Goal: Task Accomplishment & Management: Complete application form

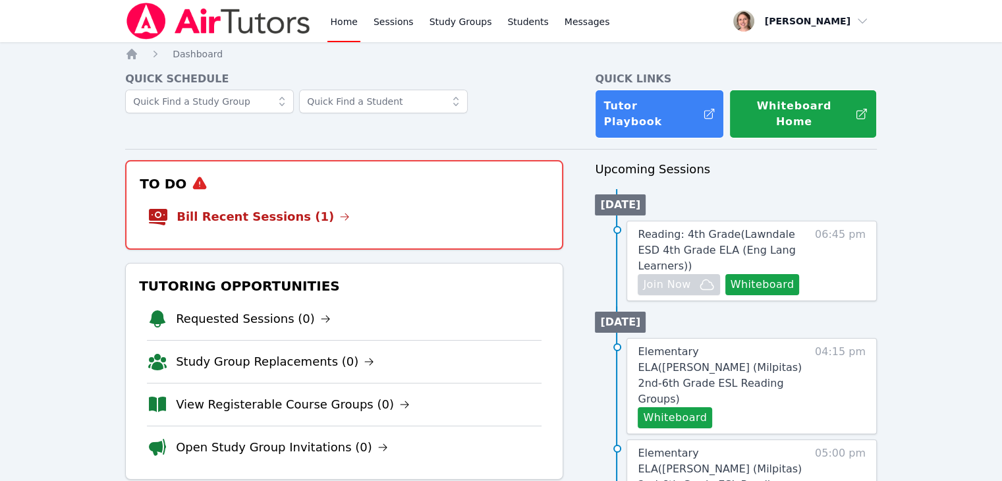
click at [349, 204] on li "Bill Recent Sessions (1)" at bounding box center [344, 217] width 393 height 42
click at [278, 207] on link "Bill Recent Sessions (1)" at bounding box center [263, 216] width 173 height 18
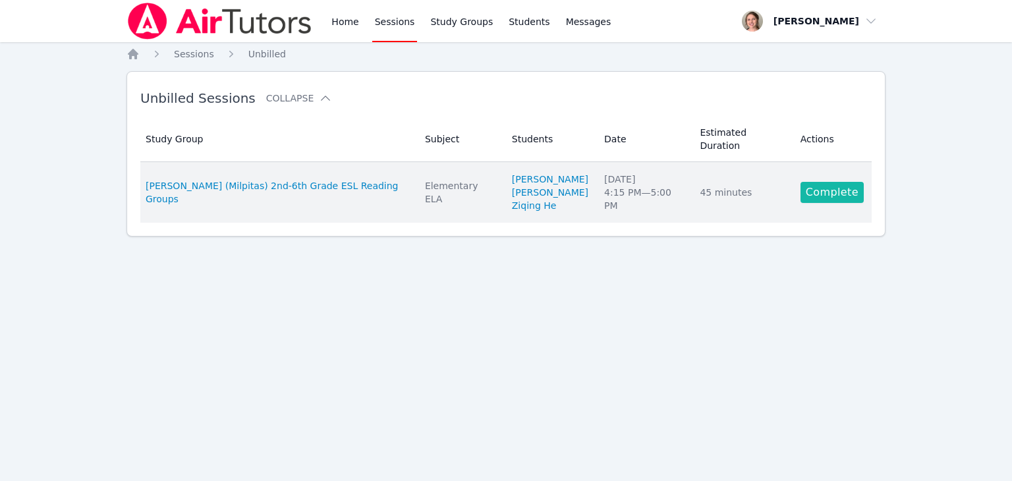
click at [825, 182] on link "Complete" at bounding box center [831, 192] width 63 height 21
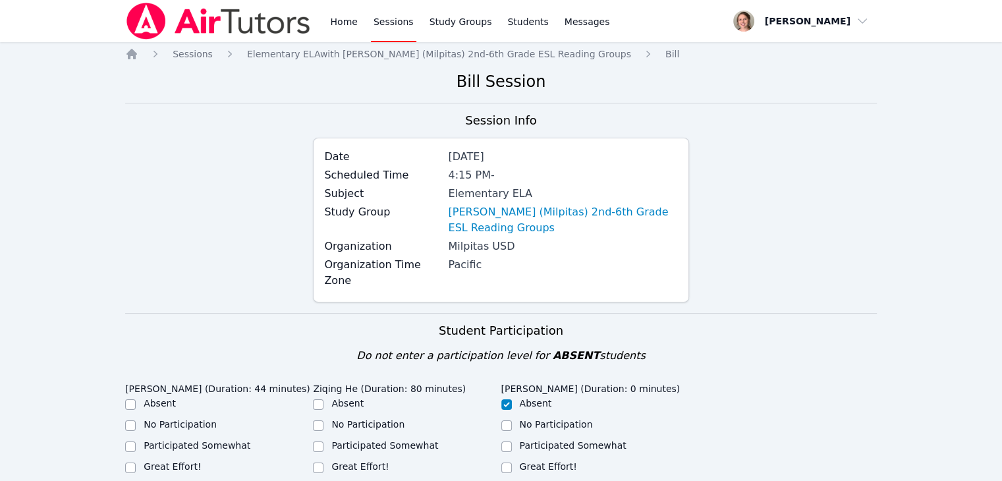
scroll to position [96, 0]
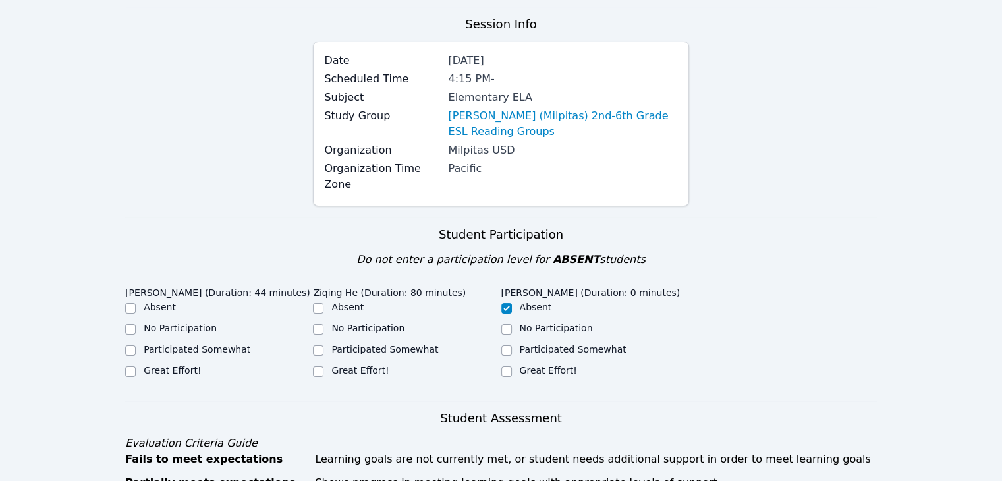
click at [186, 365] on label "Great Effort!" at bounding box center [172, 370] width 57 height 11
click at [136, 366] on input "Great Effort!" at bounding box center [130, 371] width 11 height 11
checkbox input "true"
click at [335, 344] on label "Participated Somewhat" at bounding box center [384, 349] width 107 height 11
click at [323, 345] on input "Participated Somewhat" at bounding box center [318, 350] width 11 height 11
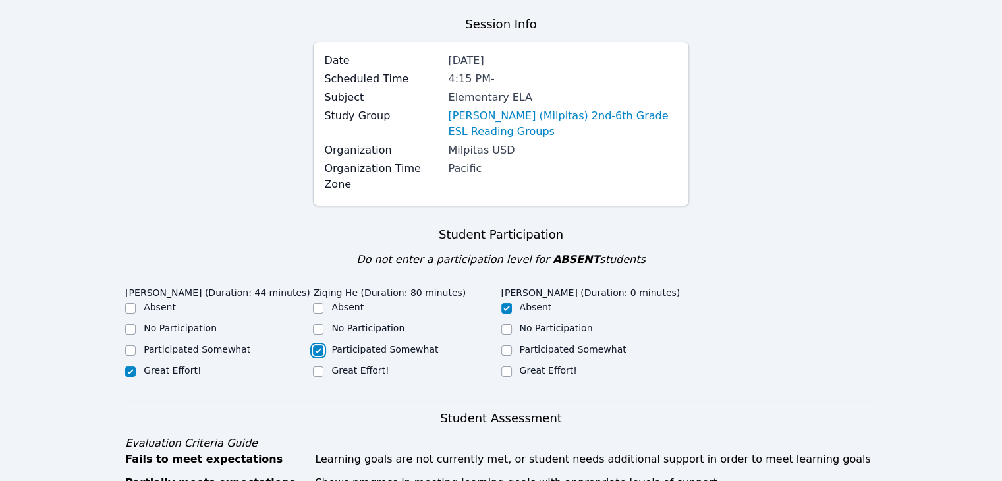
checkbox input "true"
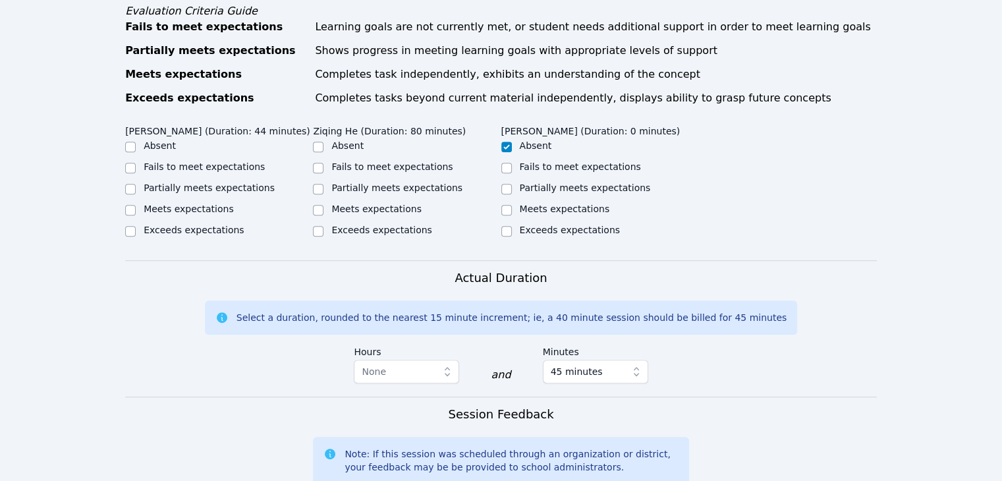
scroll to position [532, 0]
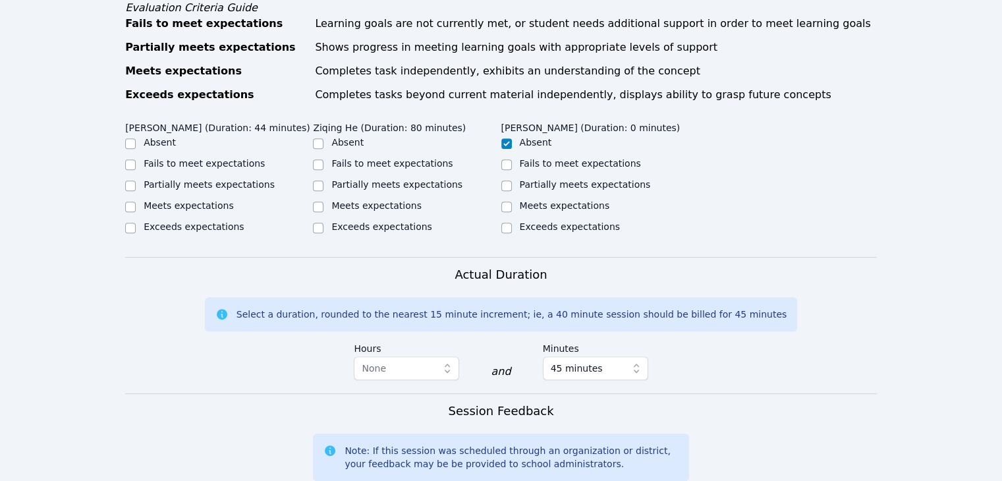
click at [202, 200] on label "Meets expectations" at bounding box center [189, 205] width 90 height 11
click at [136, 202] on input "Meets expectations" at bounding box center [130, 207] width 11 height 11
checkbox input "true"
click at [365, 188] on label "Partially meets expectations" at bounding box center [396, 184] width 131 height 11
click at [323, 188] on input "Partially meets expectations" at bounding box center [318, 185] width 11 height 11
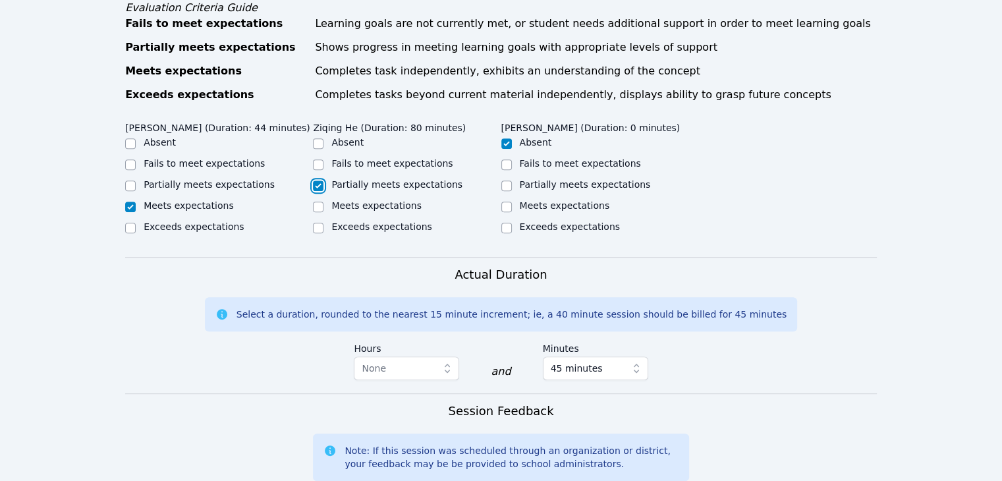
checkbox input "true"
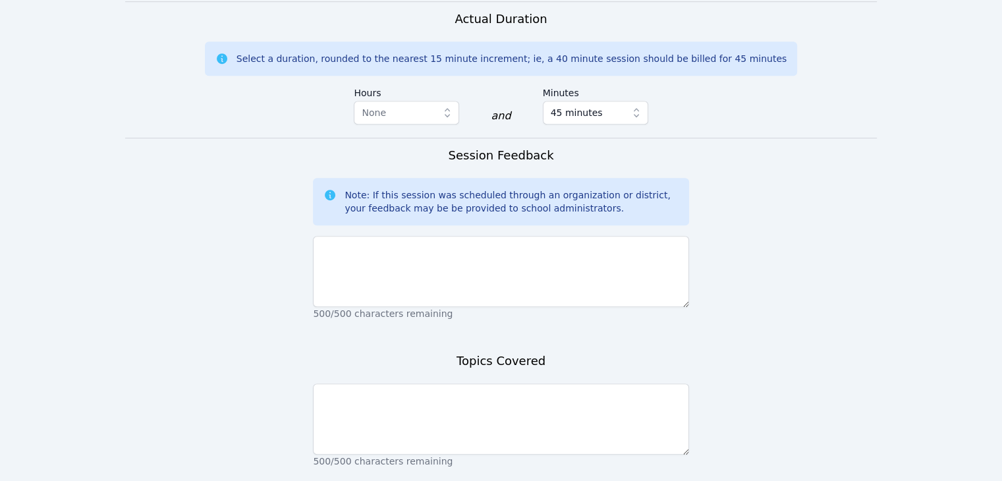
scroll to position [788, 0]
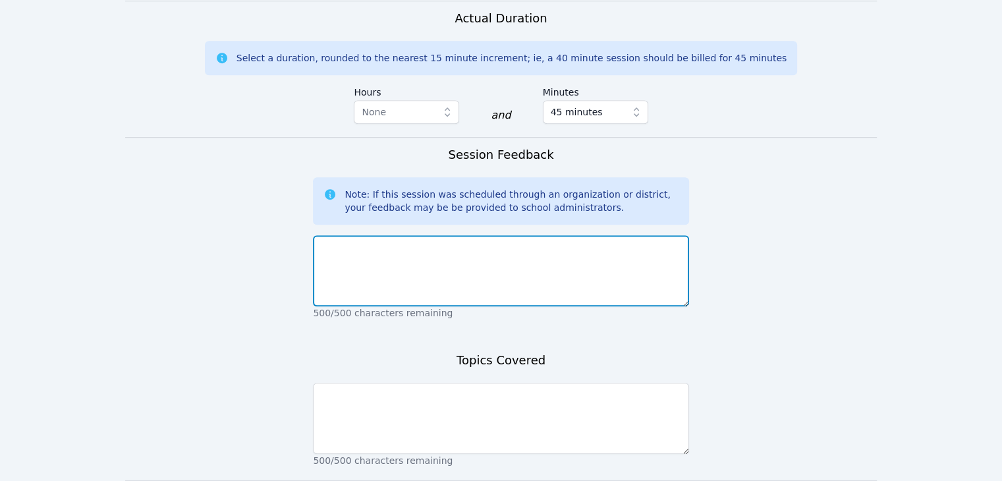
click at [374, 275] on textarea at bounding box center [500, 270] width 375 height 71
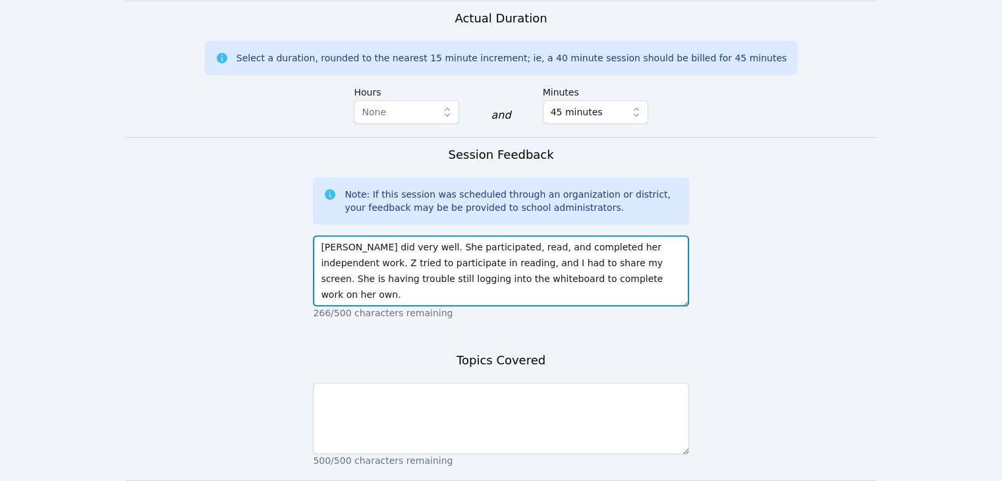
type textarea "Jennifer did very well. She participated, read, and completed her independent w…"
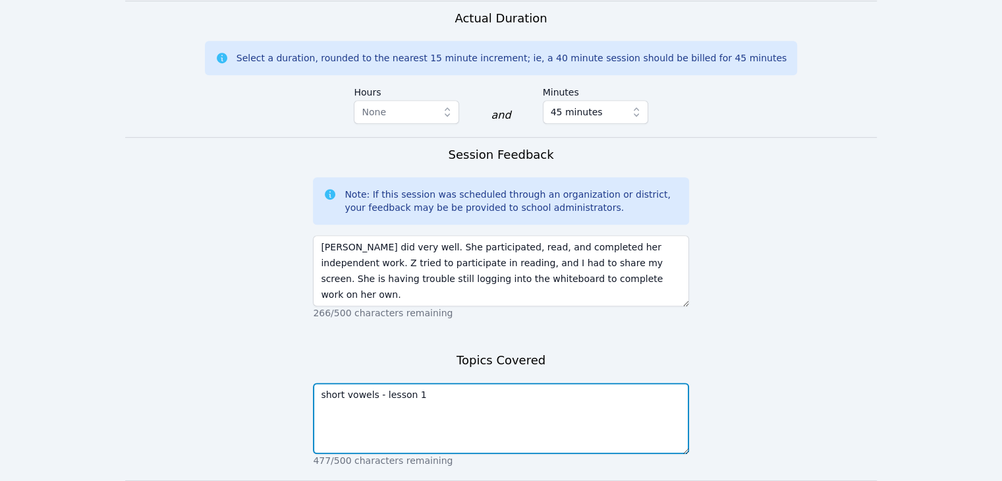
scroll to position [903, 0]
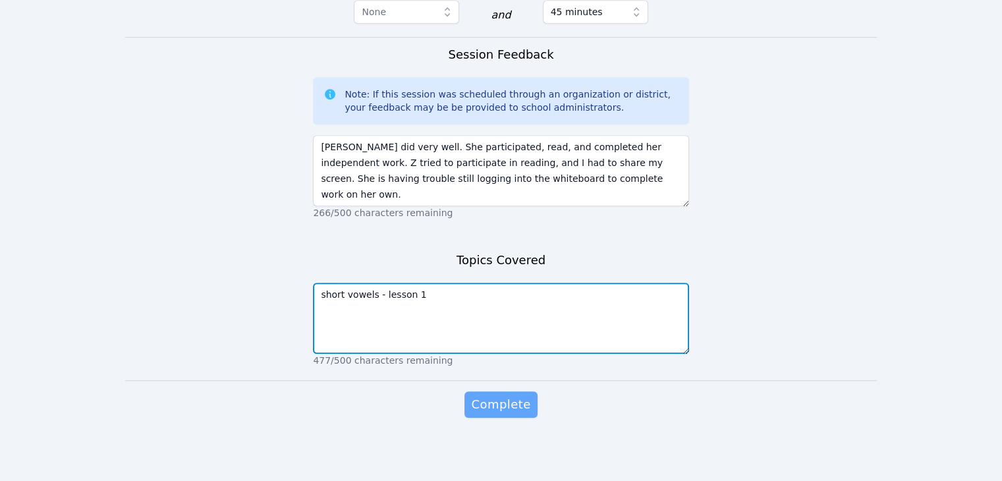
type textarea "short vowels - lesson 1"
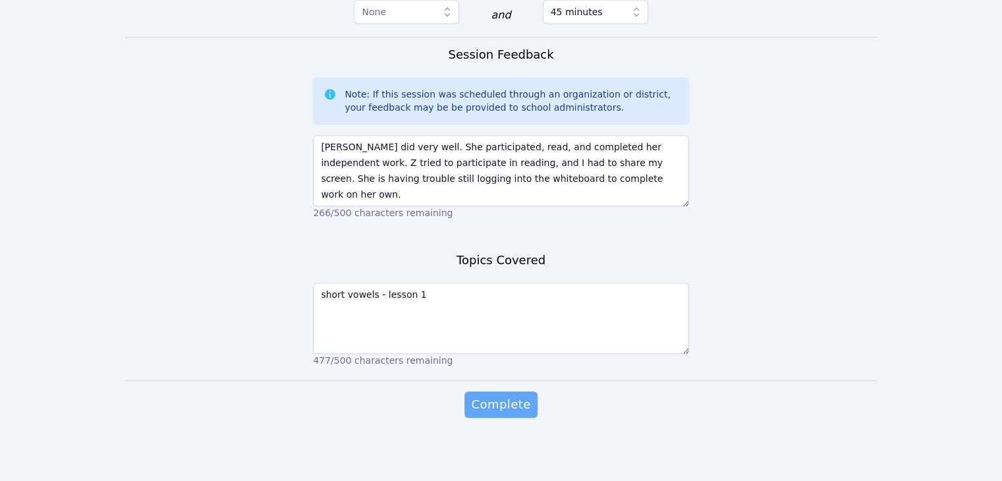
click at [507, 404] on span "Complete" at bounding box center [500, 404] width 59 height 18
